Goal: Transaction & Acquisition: Purchase product/service

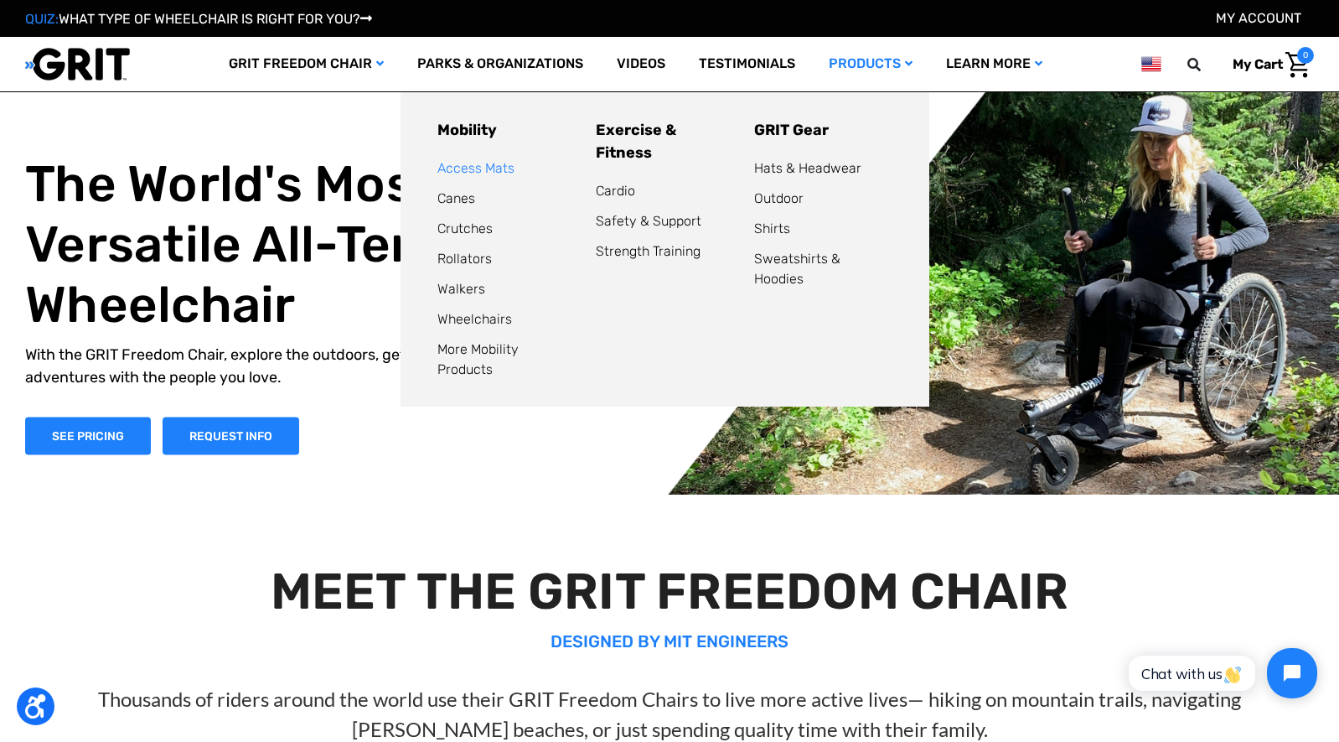
click at [491, 168] on link "Access Mats" at bounding box center [476, 168] width 77 height 16
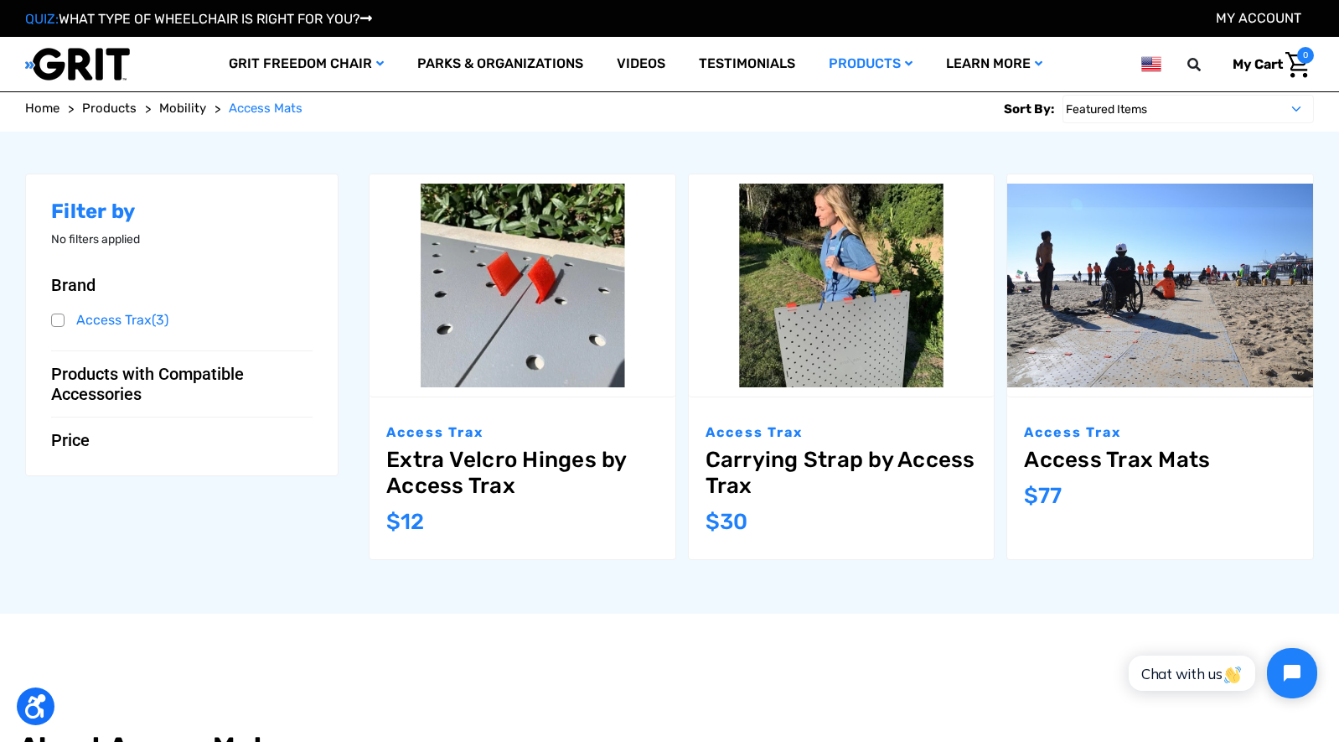
scroll to position [251, 0]
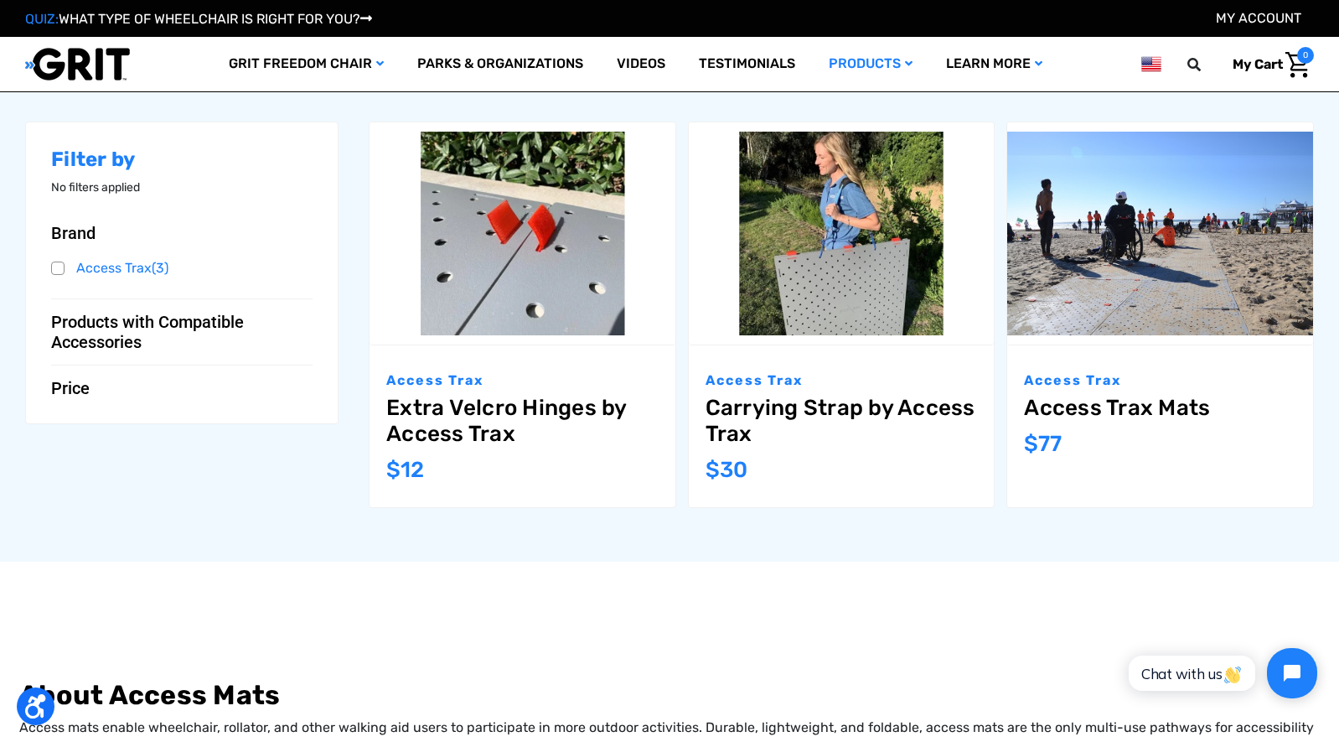
click at [1147, 464] on div "Access Trax Access Trax Mats MSRP: Was: Now: $77" at bounding box center [1160, 426] width 306 height 162
click at [1145, 283] on img "Access Trax Mats,$77.00\a" at bounding box center [1160, 234] width 306 height 204
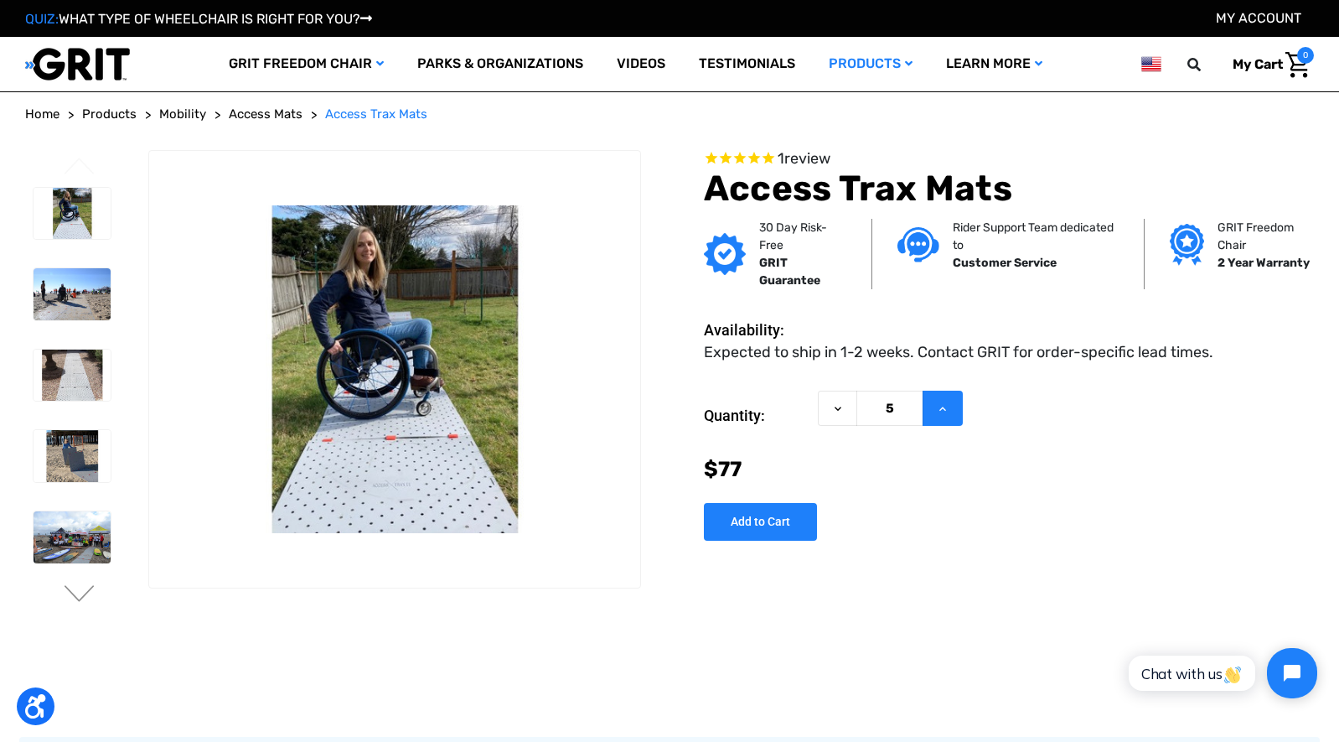
click at [939, 412] on icon at bounding box center [942, 408] width 13 height 13
type input "6"
click at [760, 522] on input "Add to Cart" at bounding box center [760, 522] width 113 height 38
type input "Add to Cart"
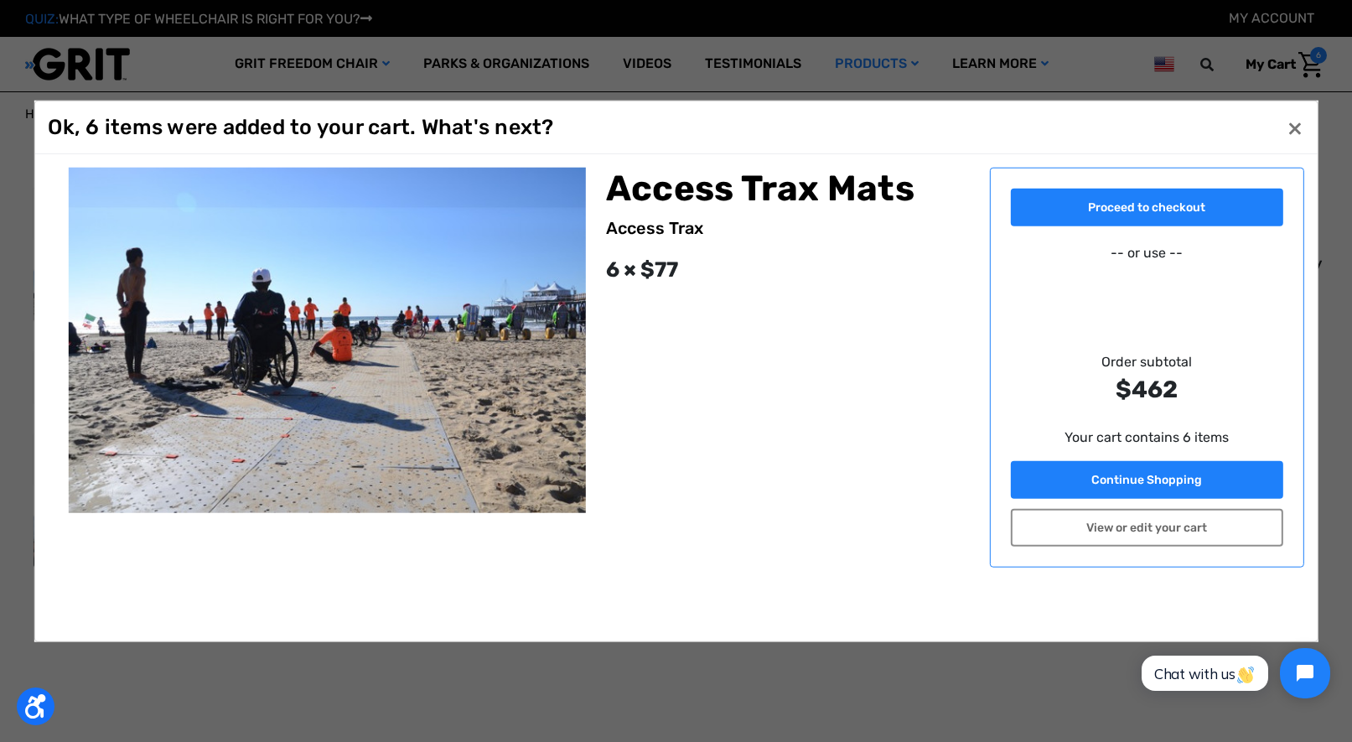
drag, startPoint x: 796, startPoint y: 401, endPoint x: 739, endPoint y: 491, distance: 106.3
click at [739, 491] on section "Access Trax Mats Access Trax 6 × $77" at bounding box center [519, 397] width 942 height 461
drag, startPoint x: 865, startPoint y: 508, endPoint x: 809, endPoint y: 341, distance: 176.0
click at [809, 341] on section "Access Trax Mats Access Trax 6 × $77" at bounding box center [519, 397] width 942 height 461
